Goal: Task Accomplishment & Management: Manage account settings

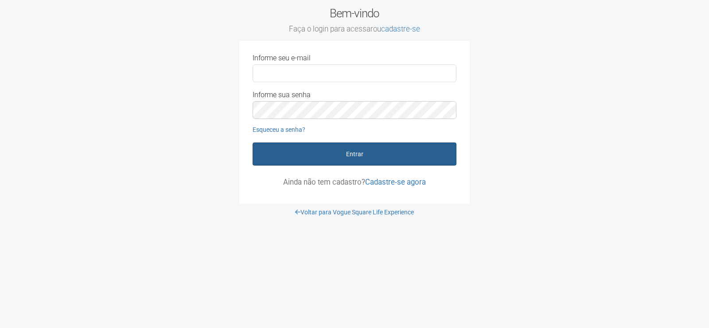
type input "**********"
click at [325, 151] on button "Entrar" at bounding box center [355, 153] width 204 height 23
